Goal: Transaction & Acquisition: Download file/media

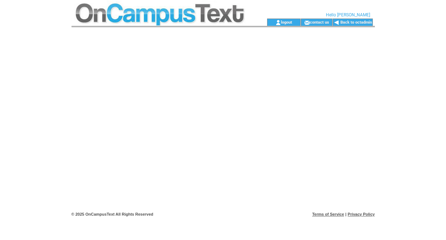
click at [367, 21] on link "Back to octadmin" at bounding box center [356, 22] width 32 height 5
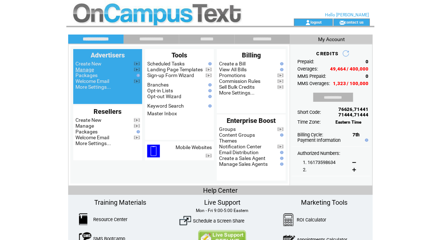
click at [90, 71] on link "Manage" at bounding box center [84, 69] width 19 height 6
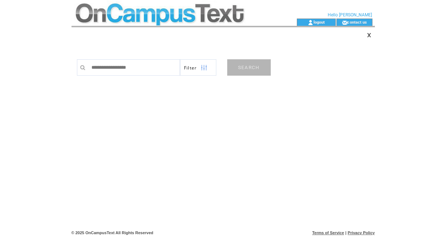
click at [105, 68] on input "text" at bounding box center [134, 67] width 92 height 16
type input "******"
click at [257, 72] on link "SEARCH" at bounding box center [249, 67] width 44 height 16
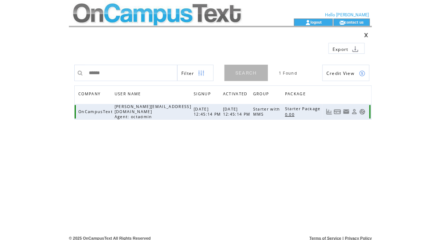
click at [363, 110] on link at bounding box center [363, 112] width 6 height 6
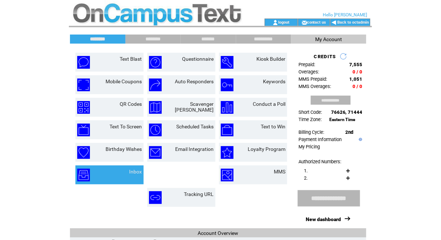
click at [128, 170] on td "Inbox" at bounding box center [127, 174] width 30 height 13
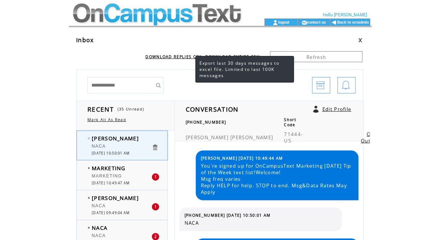
click at [188, 56] on link "DOWNLOAD REPLIES CSV" at bounding box center [174, 56] width 56 height 5
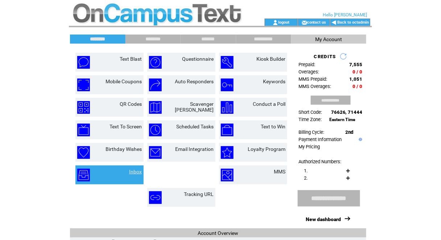
click at [135, 169] on link "Inbox" at bounding box center [135, 171] width 13 height 6
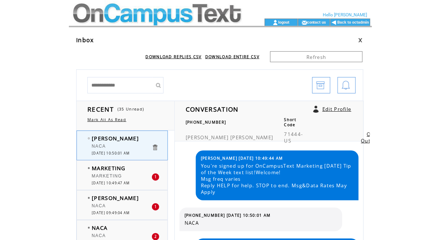
click at [240, 57] on link "DOWNLOAD ENTIRE CSV" at bounding box center [232, 56] width 54 height 5
